Goal: Task Accomplishment & Management: Use online tool/utility

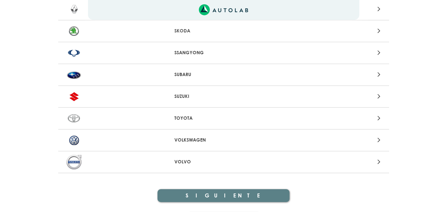
scroll to position [695, 0]
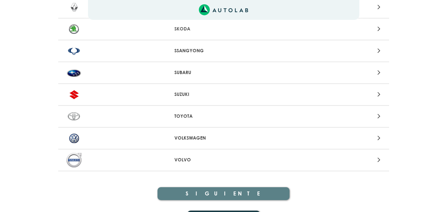
click at [379, 118] on icon at bounding box center [379, 116] width 3 height 9
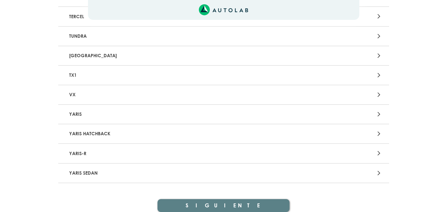
scroll to position [1457, 0]
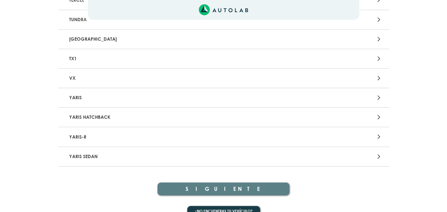
click at [380, 99] on icon at bounding box center [379, 97] width 3 height 9
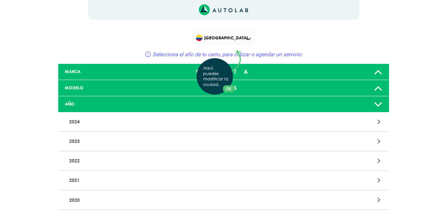
click at [378, 142] on div "Aquí, puedes modificar la ciudad. OK .aex,.bex{fill:none!important;stroke:#50c4…" at bounding box center [223, 106] width 447 height 212
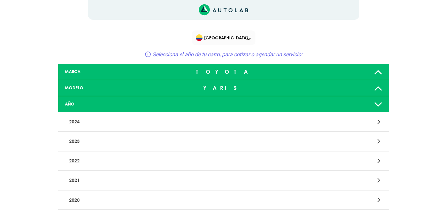
click at [75, 141] on p "2023" at bounding box center [170, 141] width 206 height 12
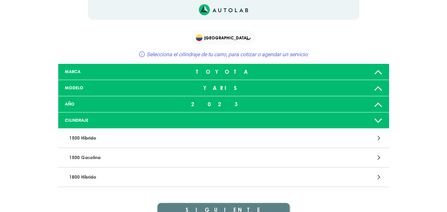
click at [89, 138] on p "1500 Híbrido" at bounding box center [170, 138] width 206 height 12
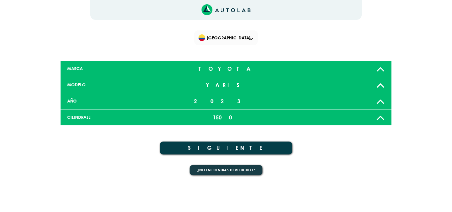
click at [223, 147] on button "SIGUIENTE" at bounding box center [226, 148] width 132 height 13
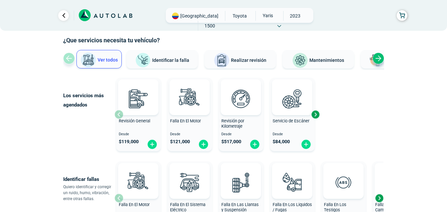
scroll to position [20, 0]
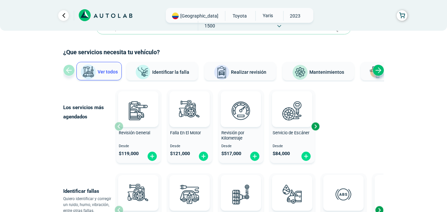
click at [105, 71] on span "Ver todos" at bounding box center [108, 71] width 20 height 5
click at [378, 70] on div "Next slide" at bounding box center [379, 71] width 12 height 12
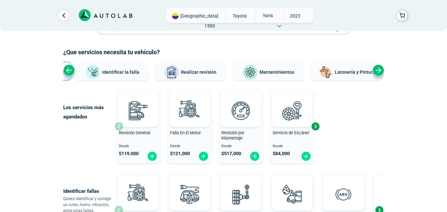
click at [378, 70] on div "Next slide" at bounding box center [379, 71] width 12 height 12
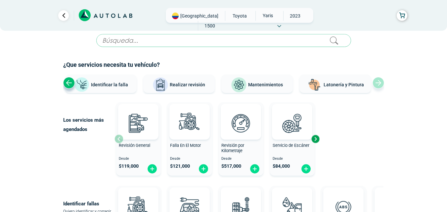
scroll to position [0, 0]
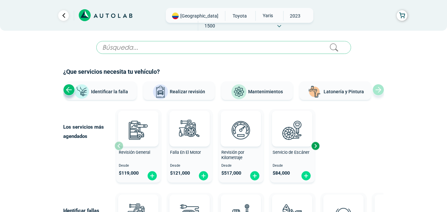
click at [123, 47] on input "text" at bounding box center [223, 47] width 255 height 13
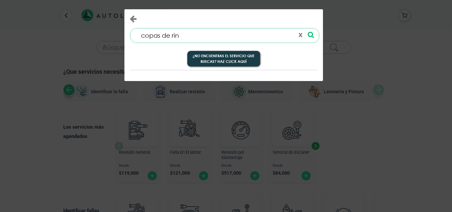
type input "copas de rin"
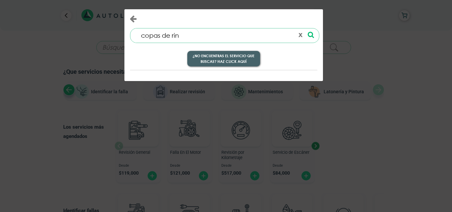
click at [229, 57] on button "¿No encuentras el servicio que buscas? Haz click aquí" at bounding box center [223, 59] width 73 height 16
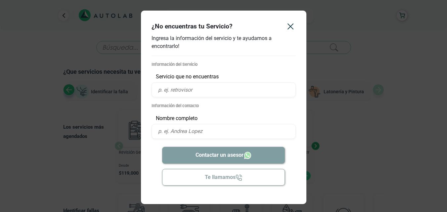
click at [218, 90] on input "text" at bounding box center [224, 89] width 144 height 15
type input "copas del rin"
click at [203, 130] on input "text" at bounding box center [224, 131] width 144 height 15
type input "[PERSON_NAME]"
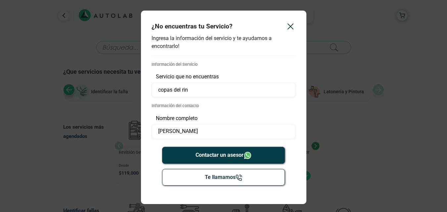
click at [234, 156] on button "Contactar un asesor" at bounding box center [223, 155] width 123 height 17
